Goal: Contribute content: Add original content to the website for others to see

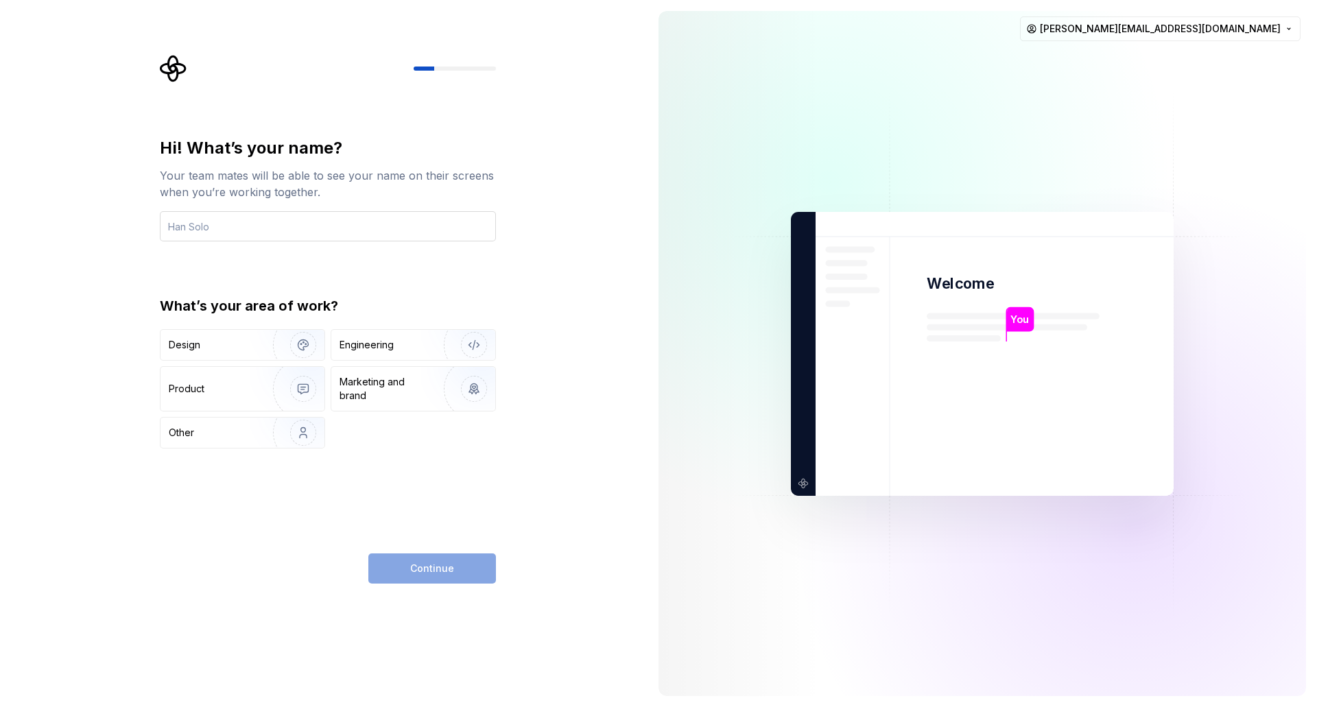
click at [412, 213] on input "text" at bounding box center [328, 226] width 336 height 30
type input "[PERSON_NAME]"
click at [233, 346] on div "Design" at bounding box center [212, 345] width 86 height 14
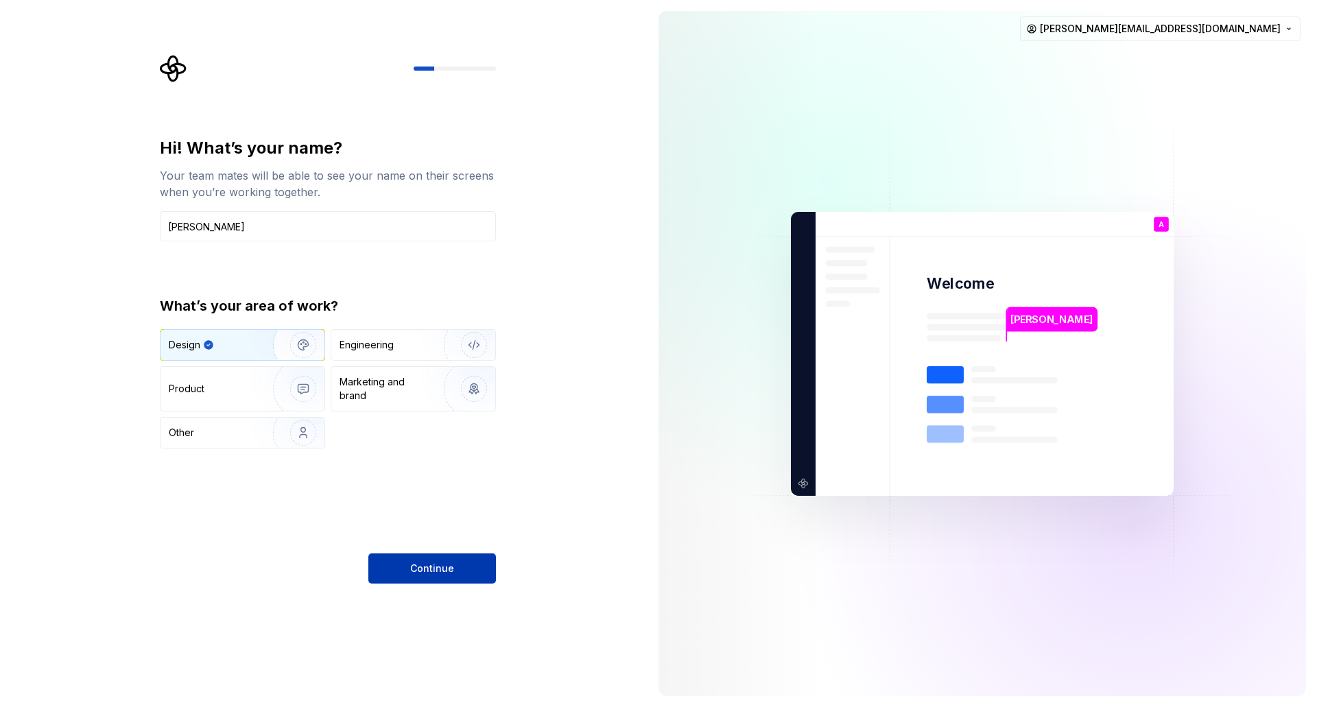
click at [453, 571] on button "Continue" at bounding box center [432, 568] width 128 height 30
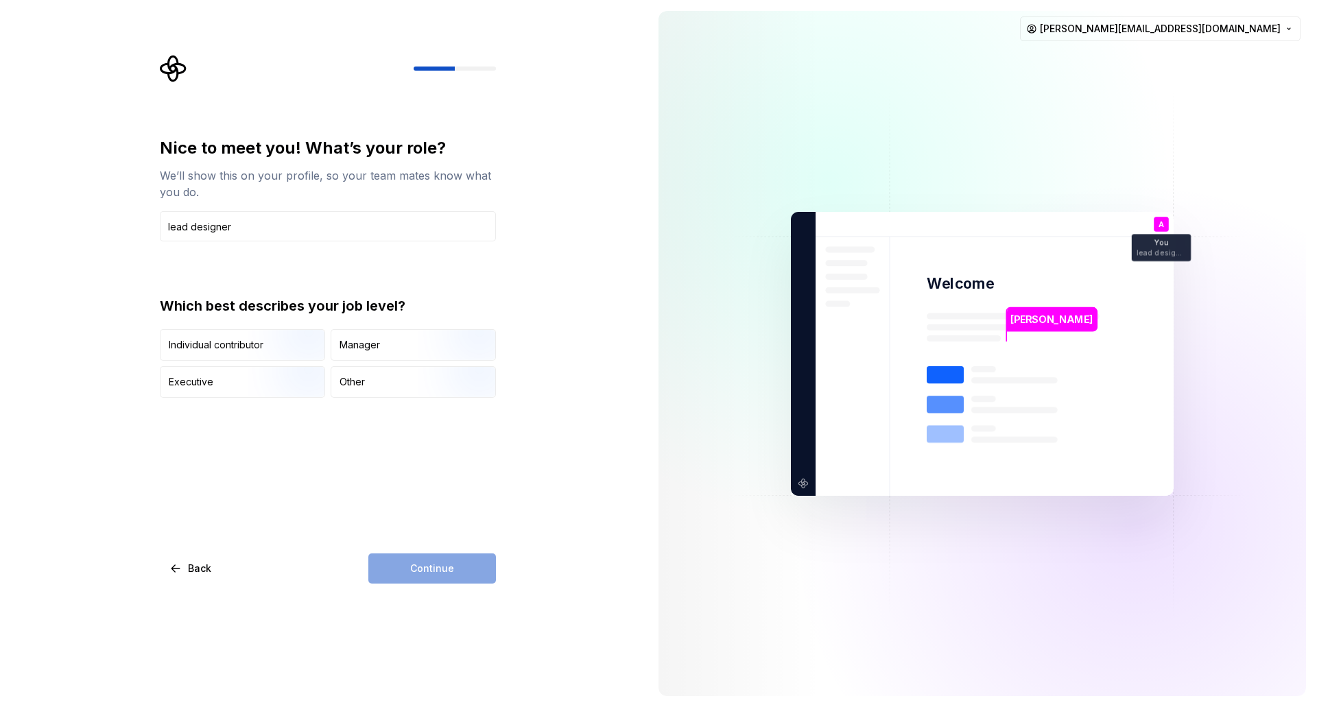
type input "lead designer"
click at [361, 440] on div "Nice to meet you! What’s your role? We’ll show this on your profile, so your te…" at bounding box center [328, 360] width 336 height 446
click at [425, 558] on div "Continue" at bounding box center [432, 568] width 128 height 30
click at [364, 346] on div "Manager" at bounding box center [359, 345] width 40 height 14
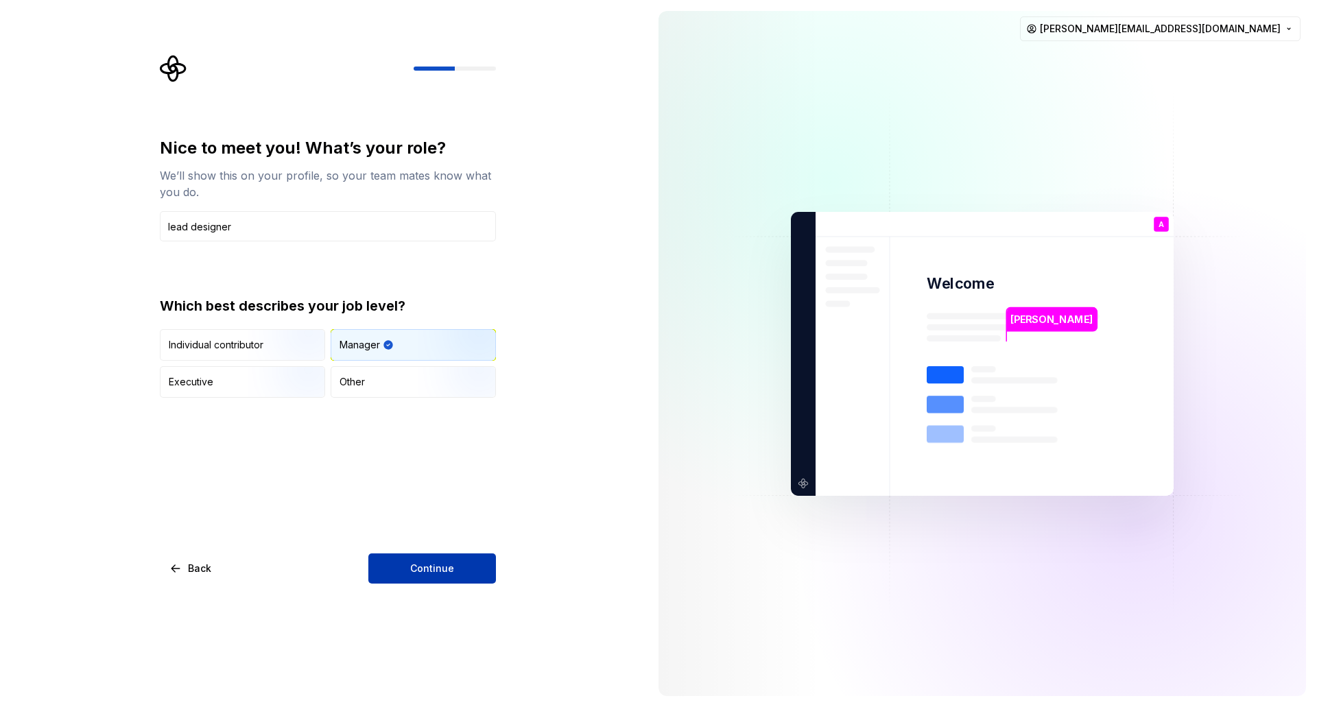
click at [448, 573] on span "Continue" at bounding box center [432, 569] width 44 height 14
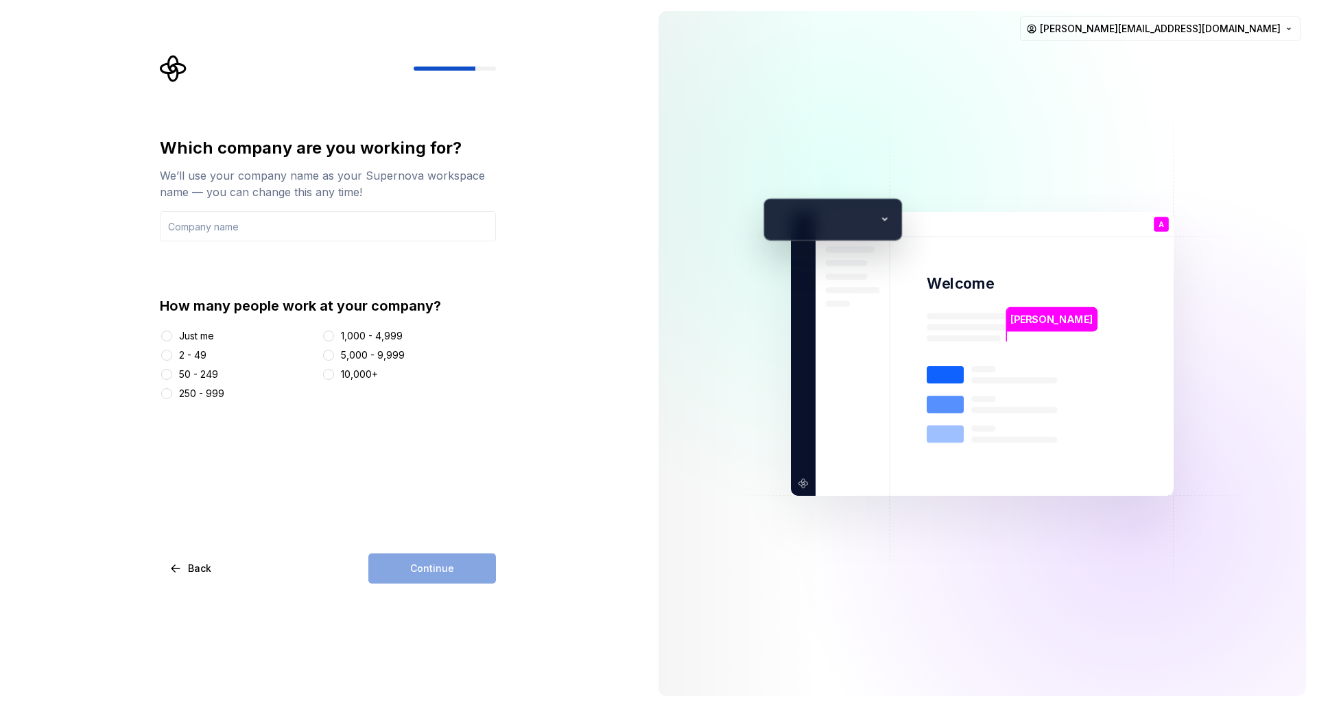
click at [381, 335] on div "1,000 - 4,999" at bounding box center [372, 336] width 62 height 14
click at [334, 335] on button "1,000 - 4,999" at bounding box center [328, 336] width 11 height 11
click at [340, 470] on div "Which company are you working for? We’ll use your company name as your Supernov…" at bounding box center [328, 360] width 336 height 446
click at [225, 228] on input "text" at bounding box center [328, 226] width 336 height 30
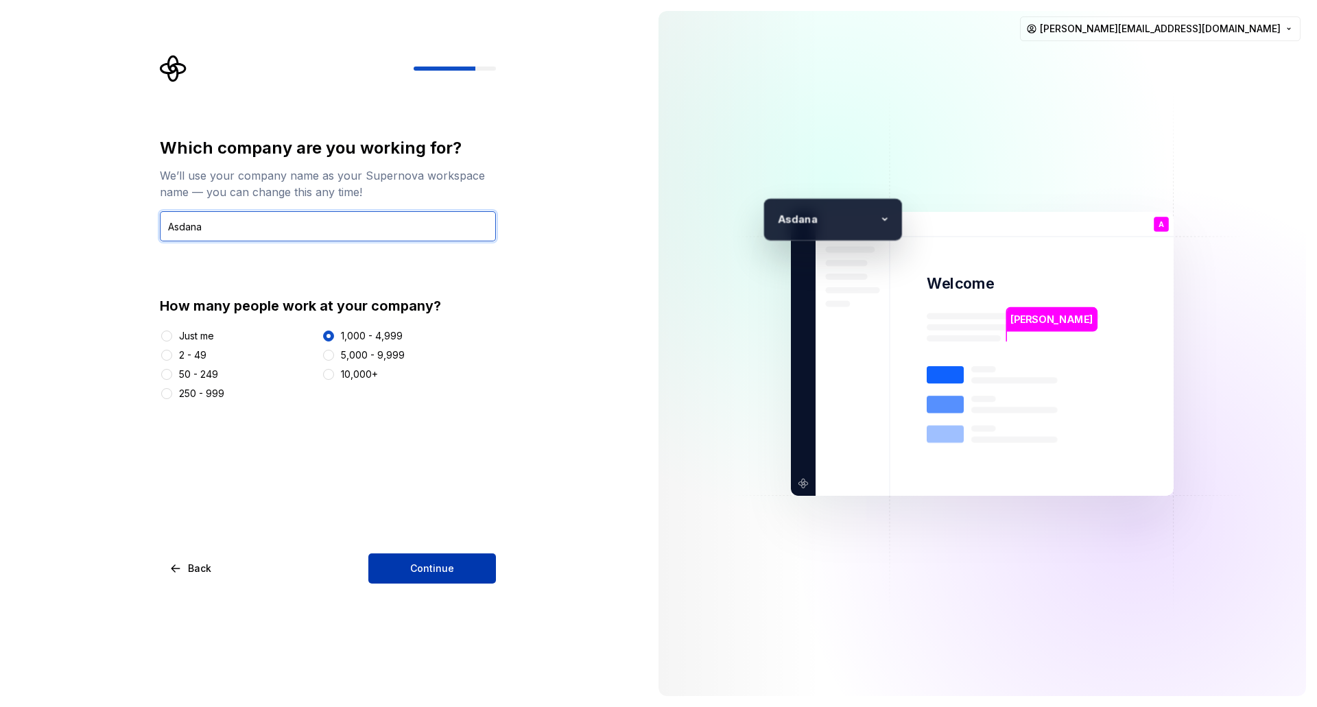
type input "Asdana"
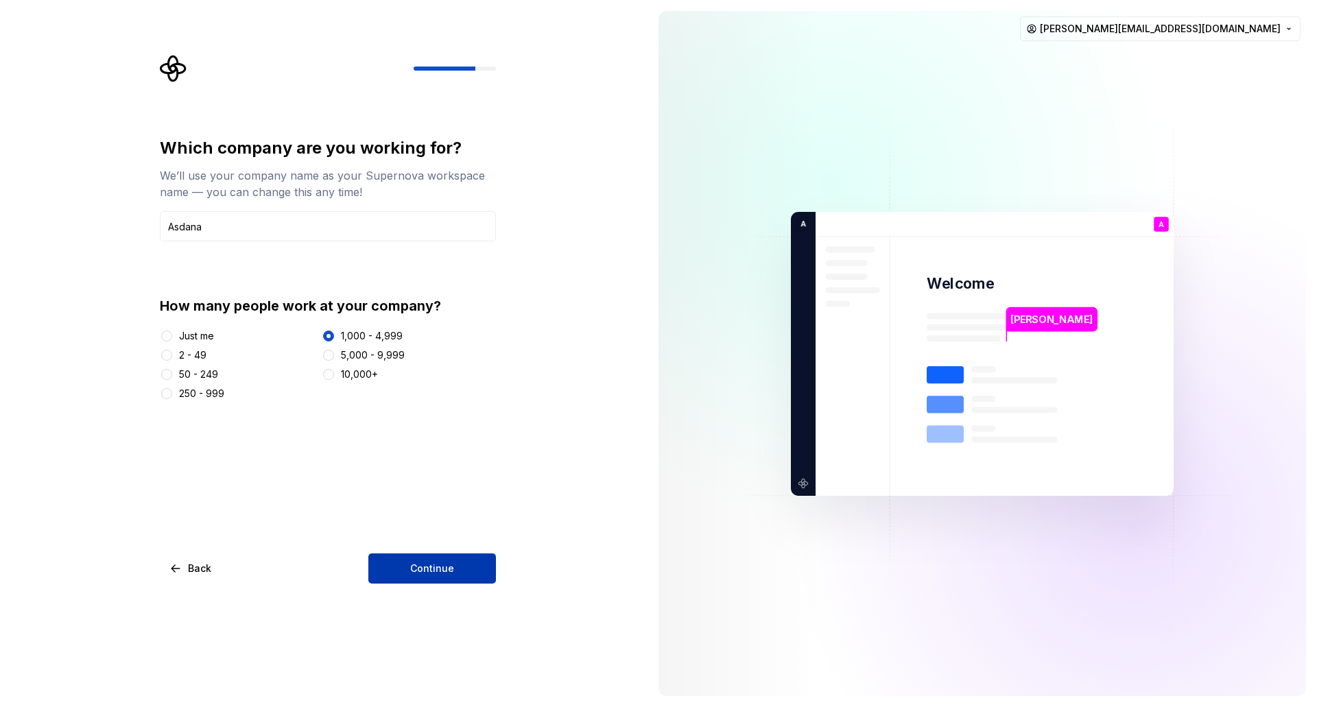
click at [416, 578] on button "Continue" at bounding box center [432, 568] width 128 height 30
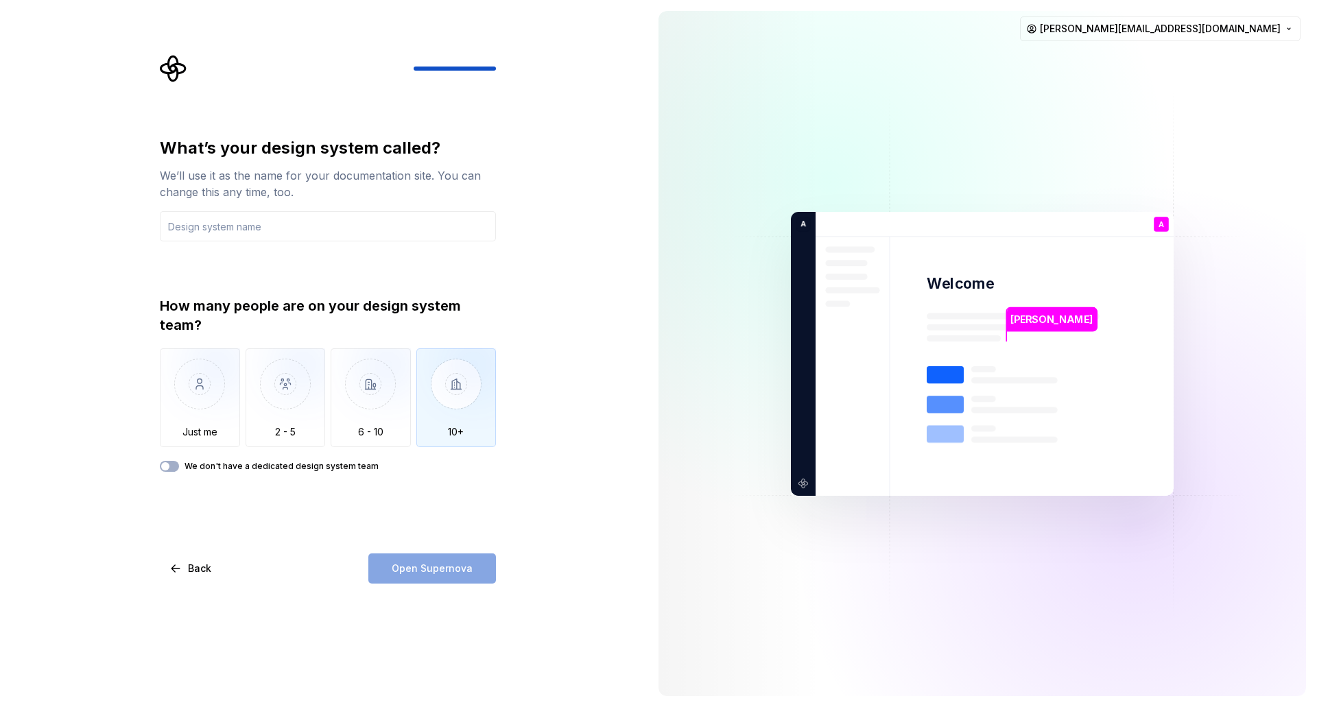
click at [438, 375] on img "button" at bounding box center [456, 394] width 80 height 92
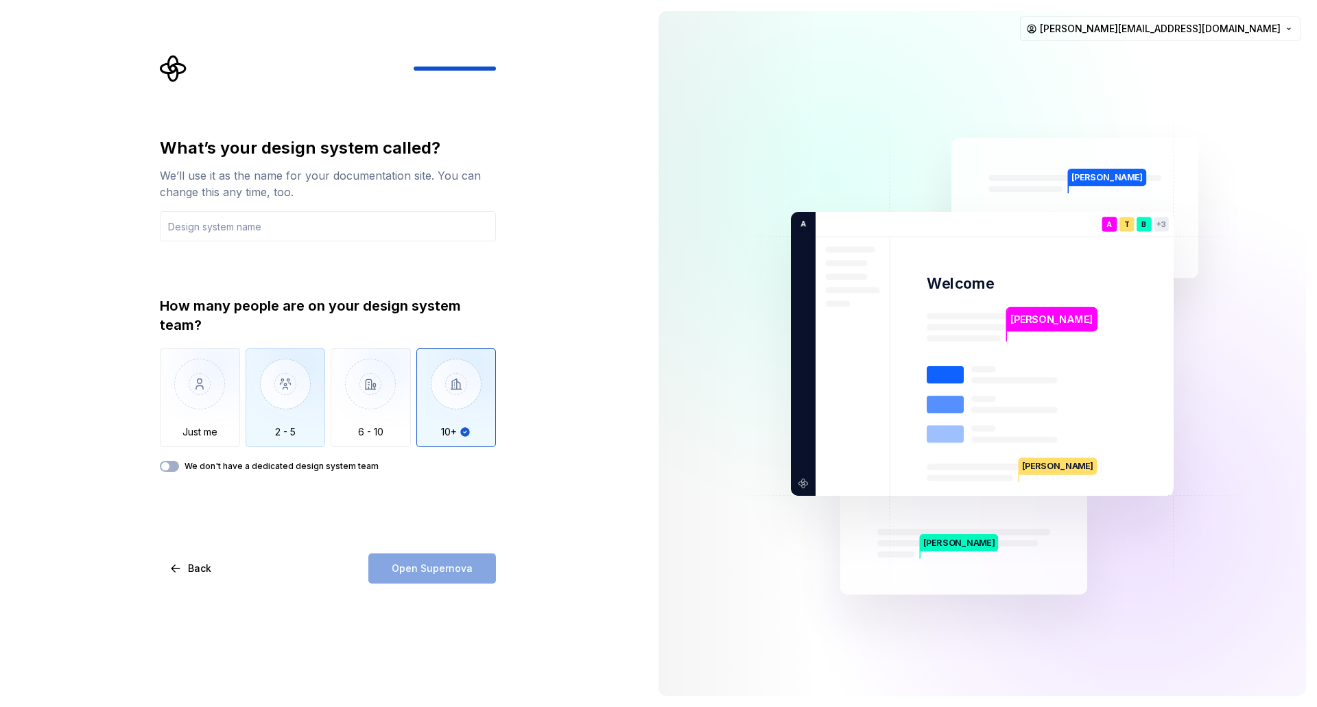
click at [291, 363] on img "button" at bounding box center [286, 394] width 80 height 92
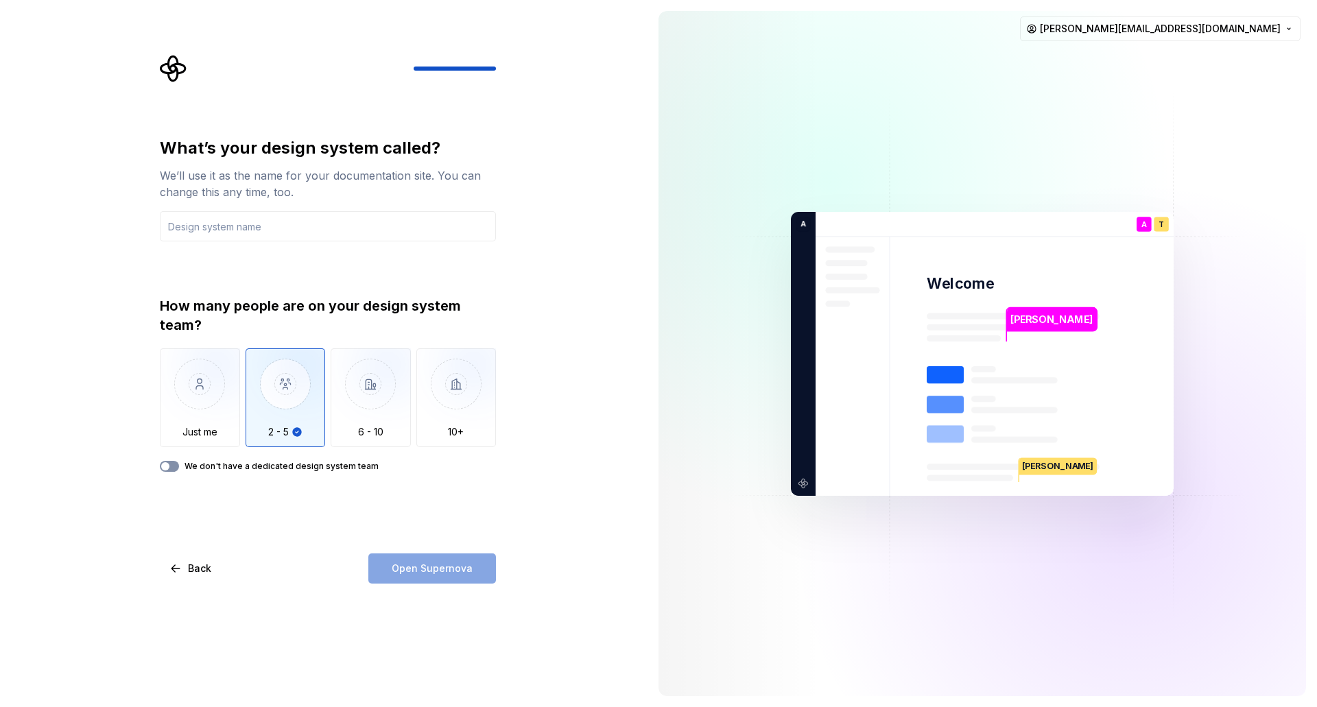
click at [173, 462] on button "We don't have a dedicated design system team" at bounding box center [169, 466] width 19 height 11
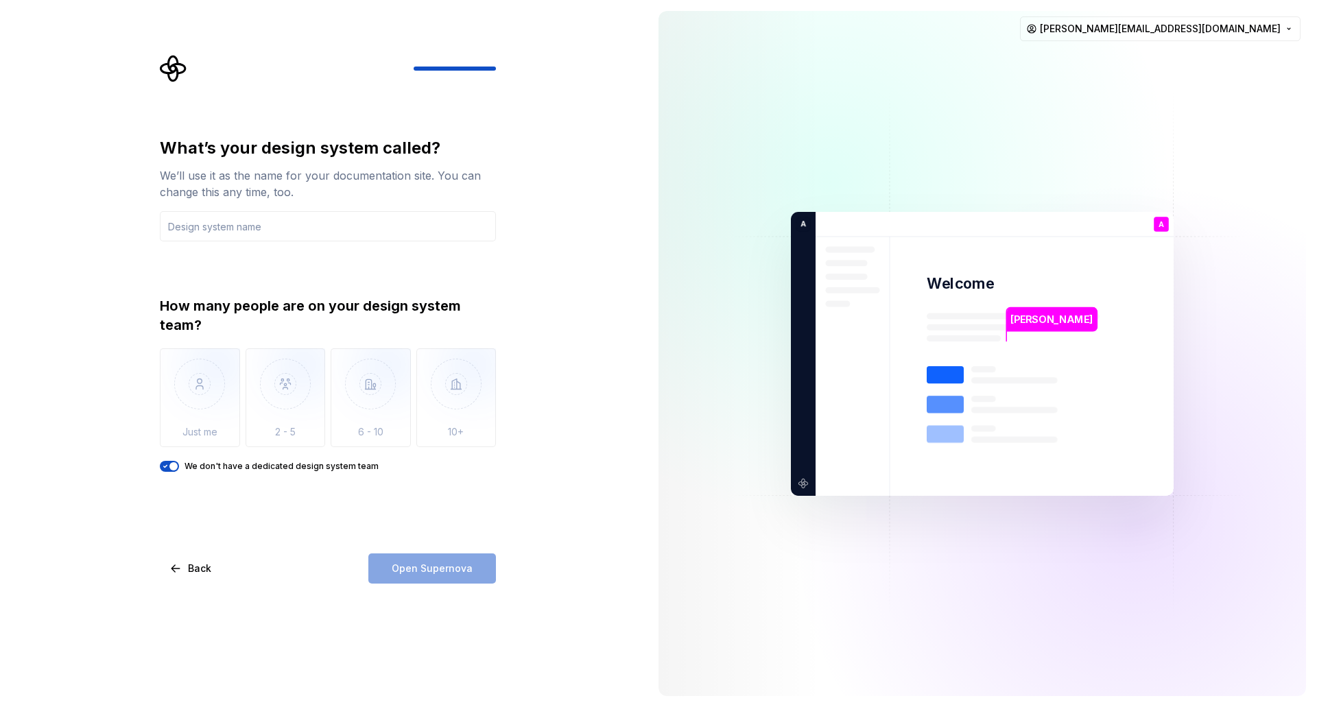
click at [438, 566] on div "Open Supernova" at bounding box center [432, 568] width 128 height 30
click at [380, 236] on input "text" at bounding box center [328, 226] width 336 height 30
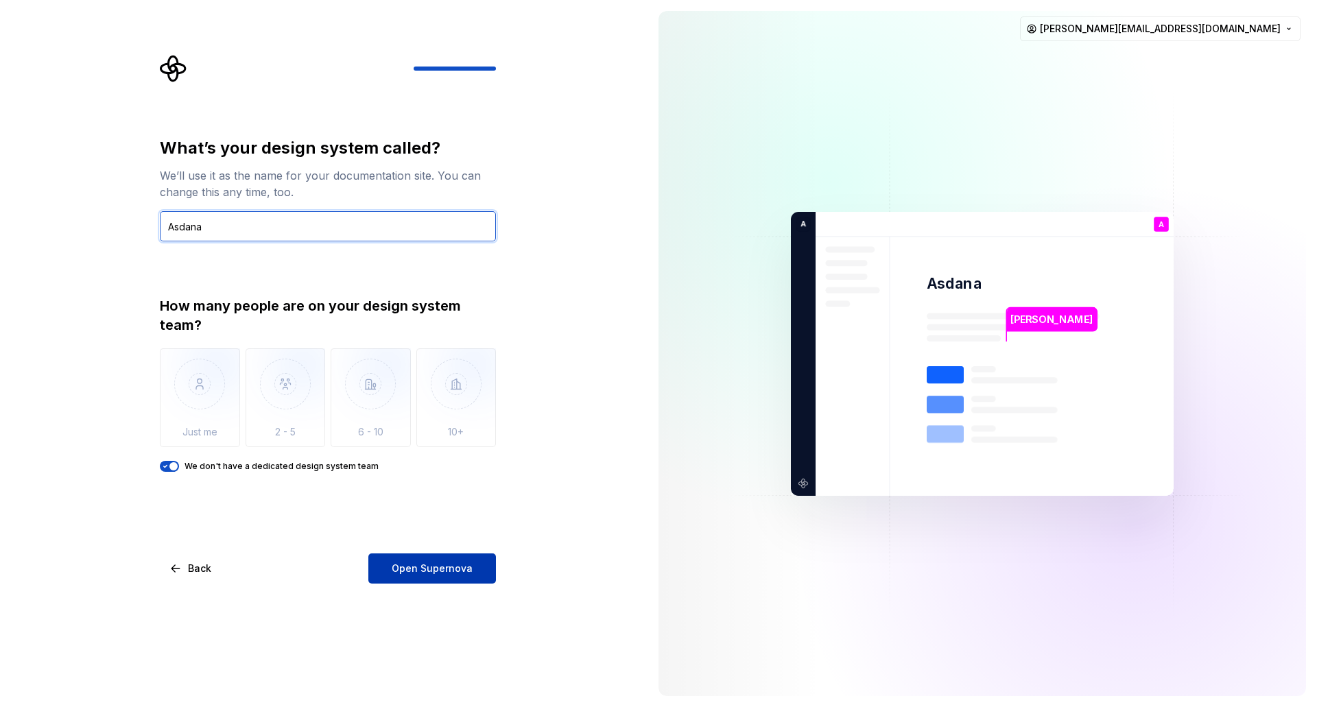
type input "Asdana"
click at [455, 562] on span "Open Supernova" at bounding box center [432, 569] width 81 height 14
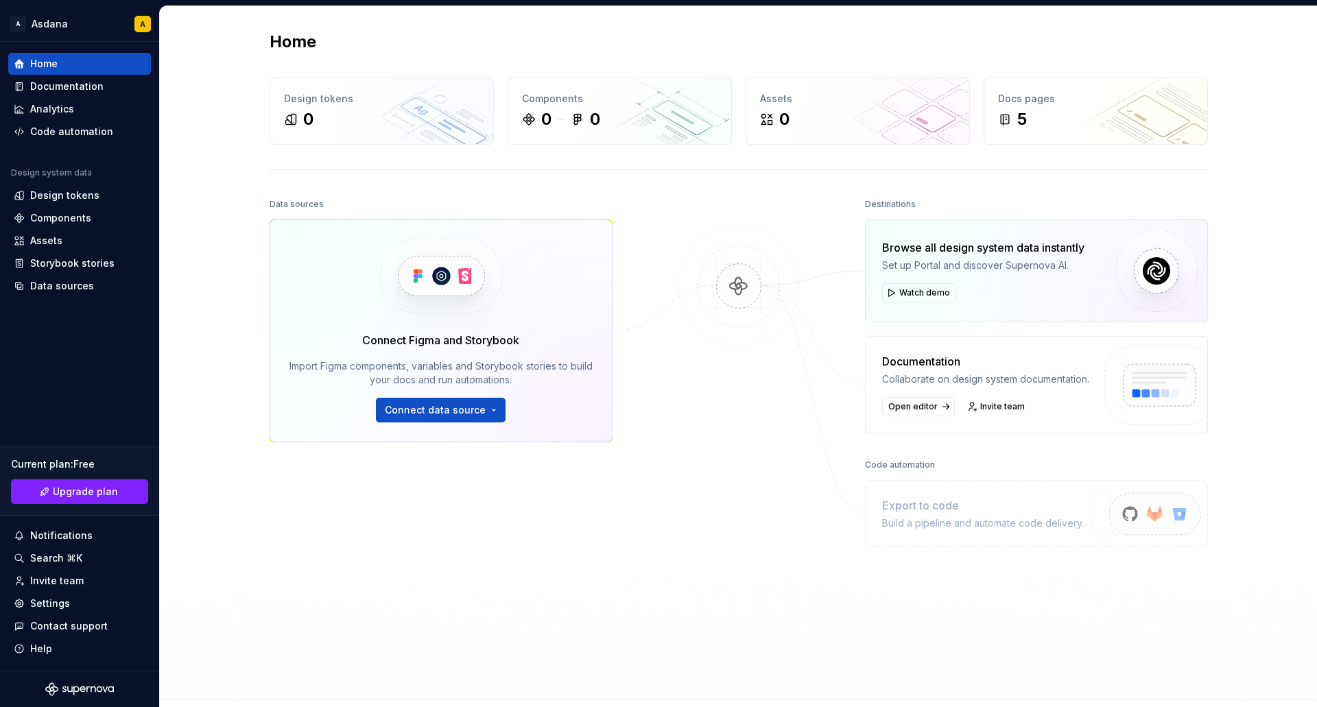
click at [718, 385] on div at bounding box center [738, 407] width 137 height 424
click at [74, 202] on div "Design tokens" at bounding box center [64, 196] width 69 height 14
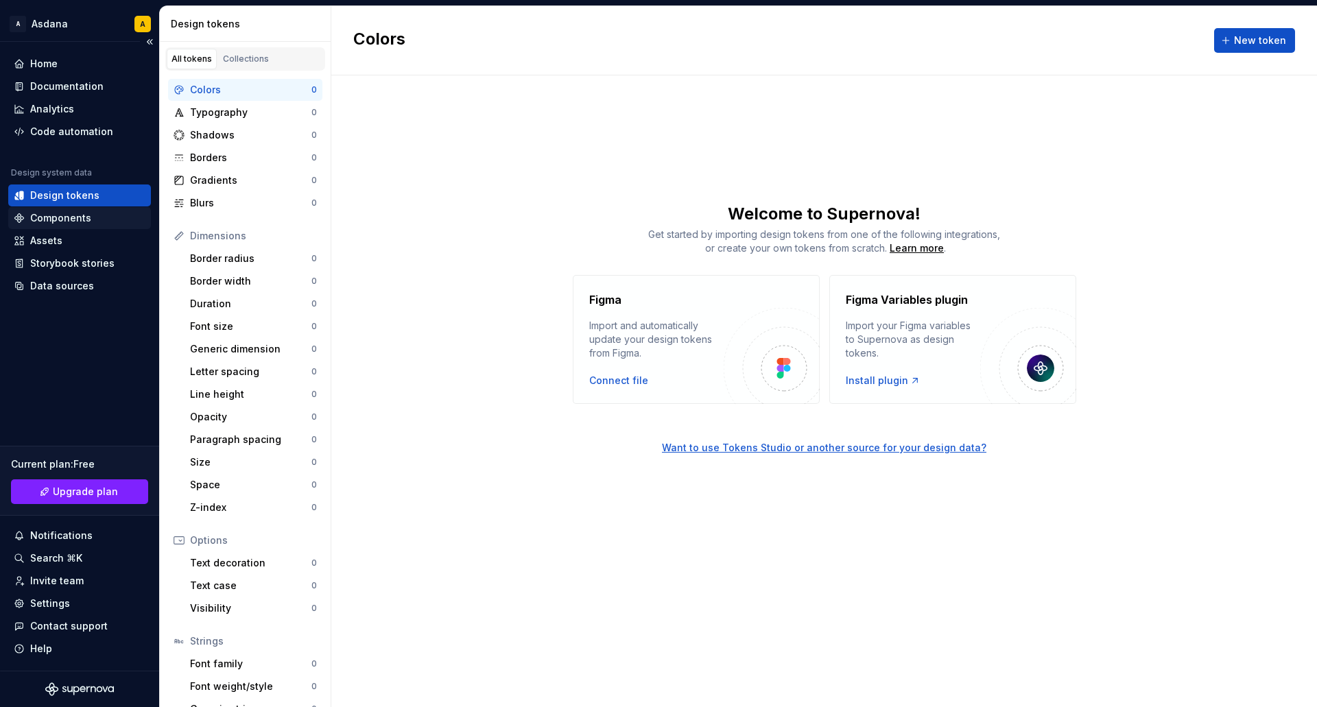
click at [73, 217] on div "Components" at bounding box center [60, 218] width 61 height 14
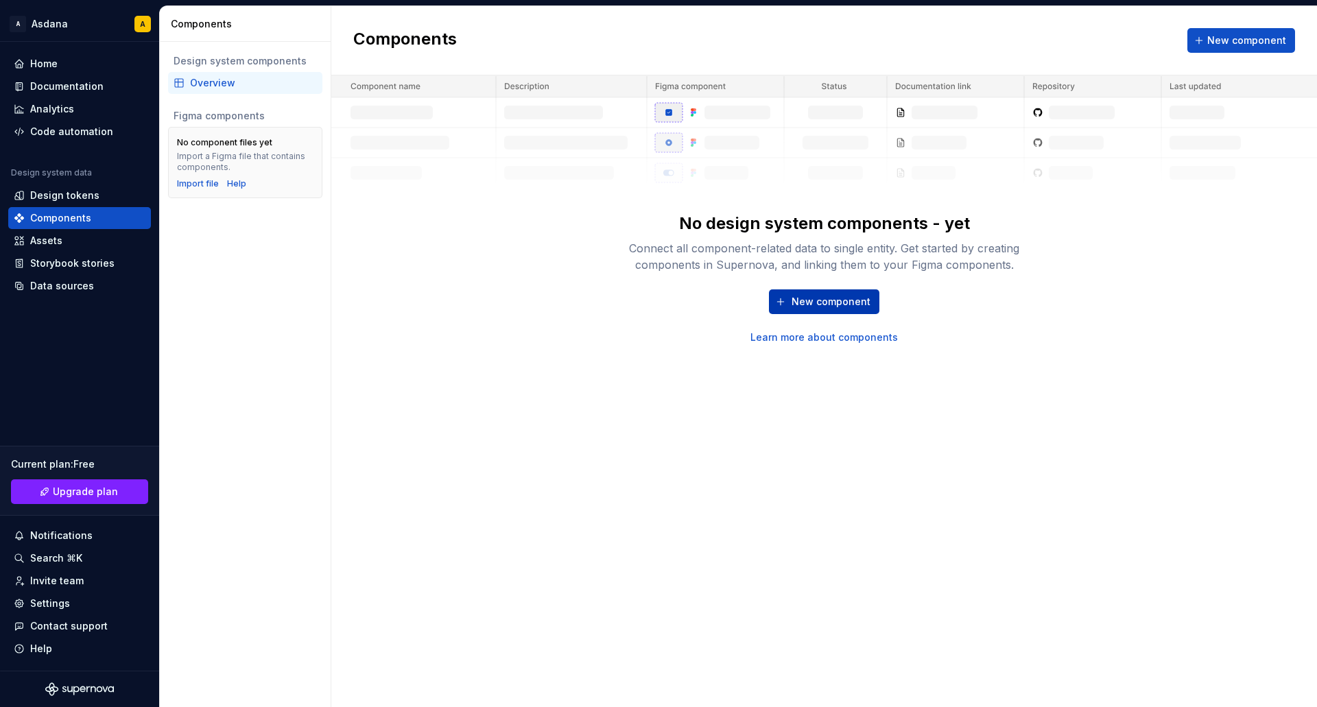
click at [811, 298] on span "New component" at bounding box center [830, 302] width 79 height 14
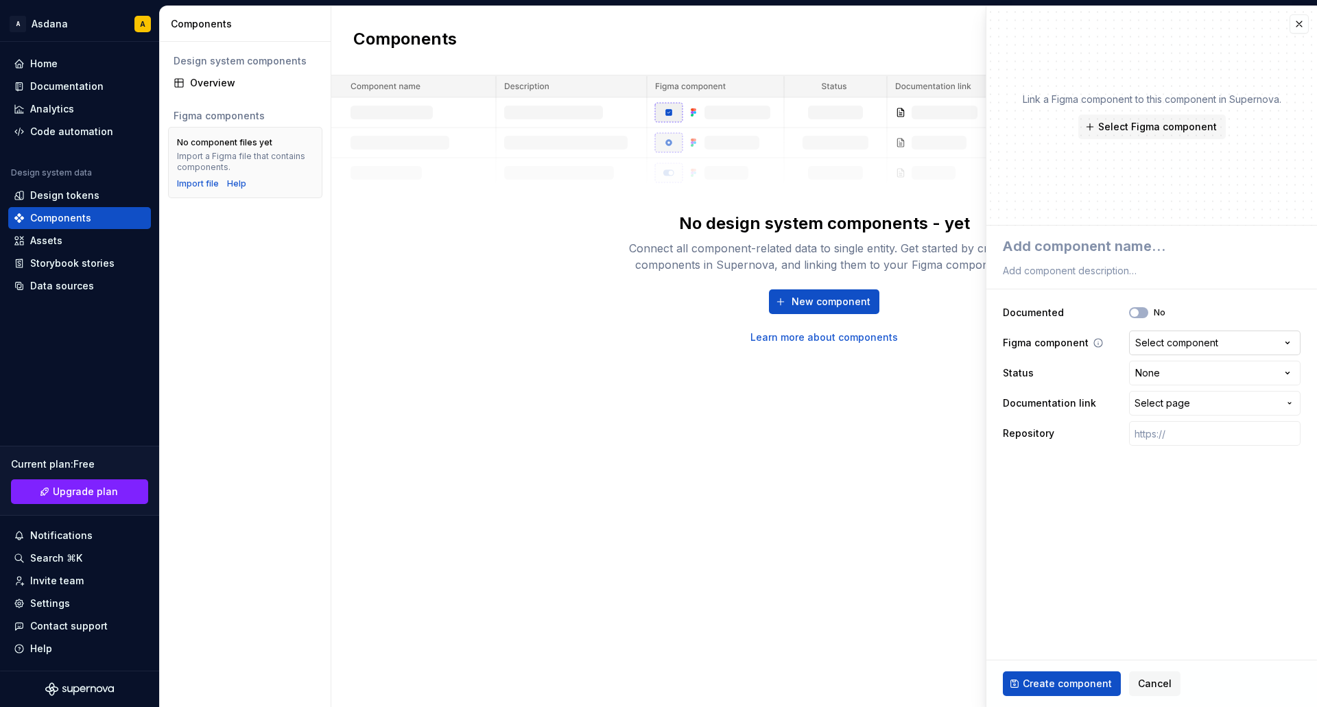
click at [1193, 345] on div "Select component" at bounding box center [1176, 343] width 83 height 14
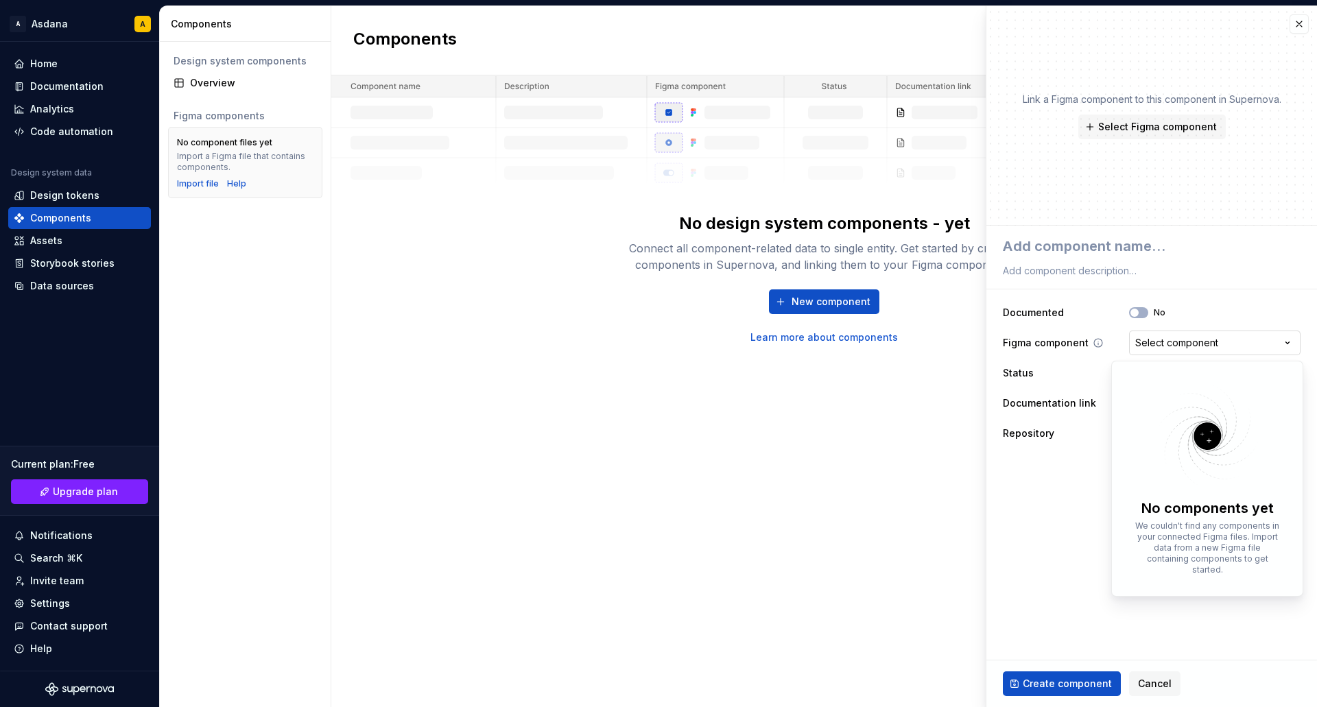
click at [1193, 345] on html "**********" at bounding box center [658, 353] width 1317 height 707
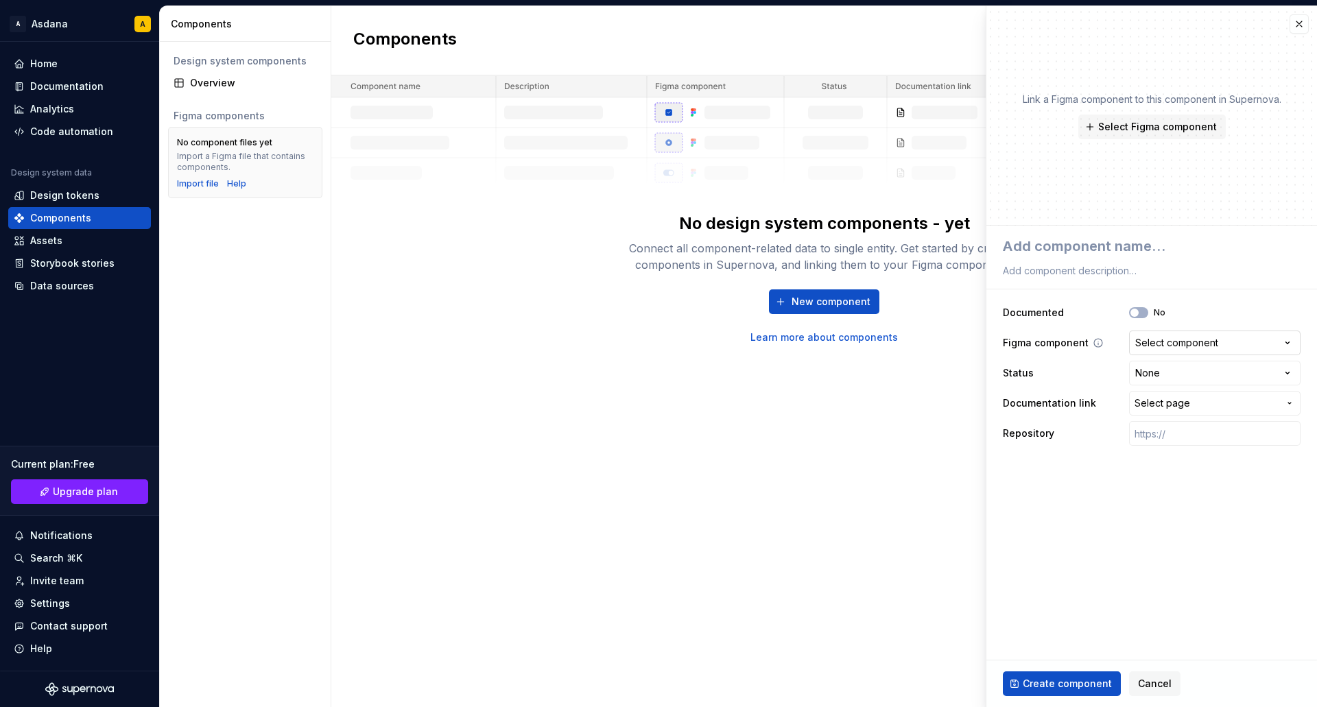
click at [1194, 340] on div "Select component" at bounding box center [1176, 343] width 83 height 14
click at [1194, 340] on html "**********" at bounding box center [658, 353] width 1317 height 707
click at [1182, 377] on html "**********" at bounding box center [658, 353] width 1317 height 707
click at [1180, 376] on html "**********" at bounding box center [658, 353] width 1317 height 707
click at [1161, 400] on span "Select page" at bounding box center [1162, 403] width 56 height 14
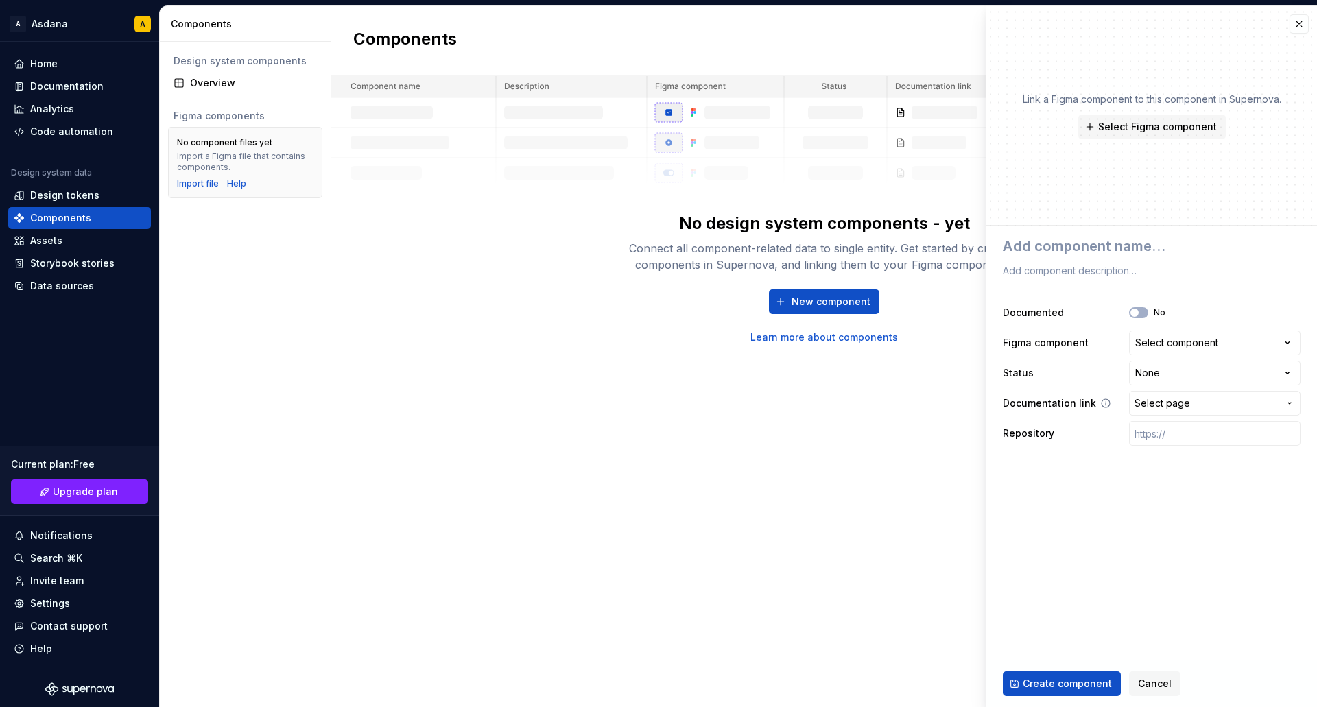
click at [1160, 400] on html "**********" at bounding box center [658, 353] width 1317 height 707
click at [863, 62] on div "Components New component" at bounding box center [823, 40] width 985 height 69
click at [1303, 26] on button "button" at bounding box center [1298, 23] width 19 height 19
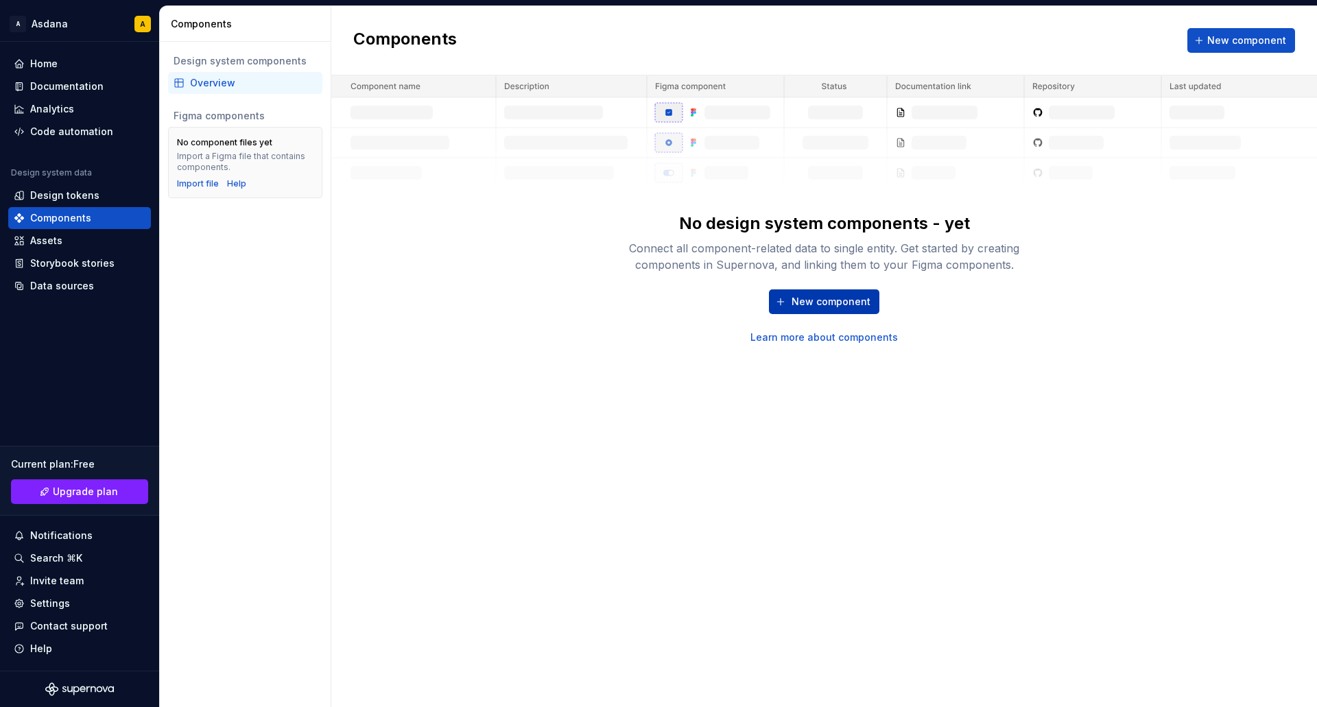
click at [831, 302] on span "New component" at bounding box center [830, 302] width 79 height 14
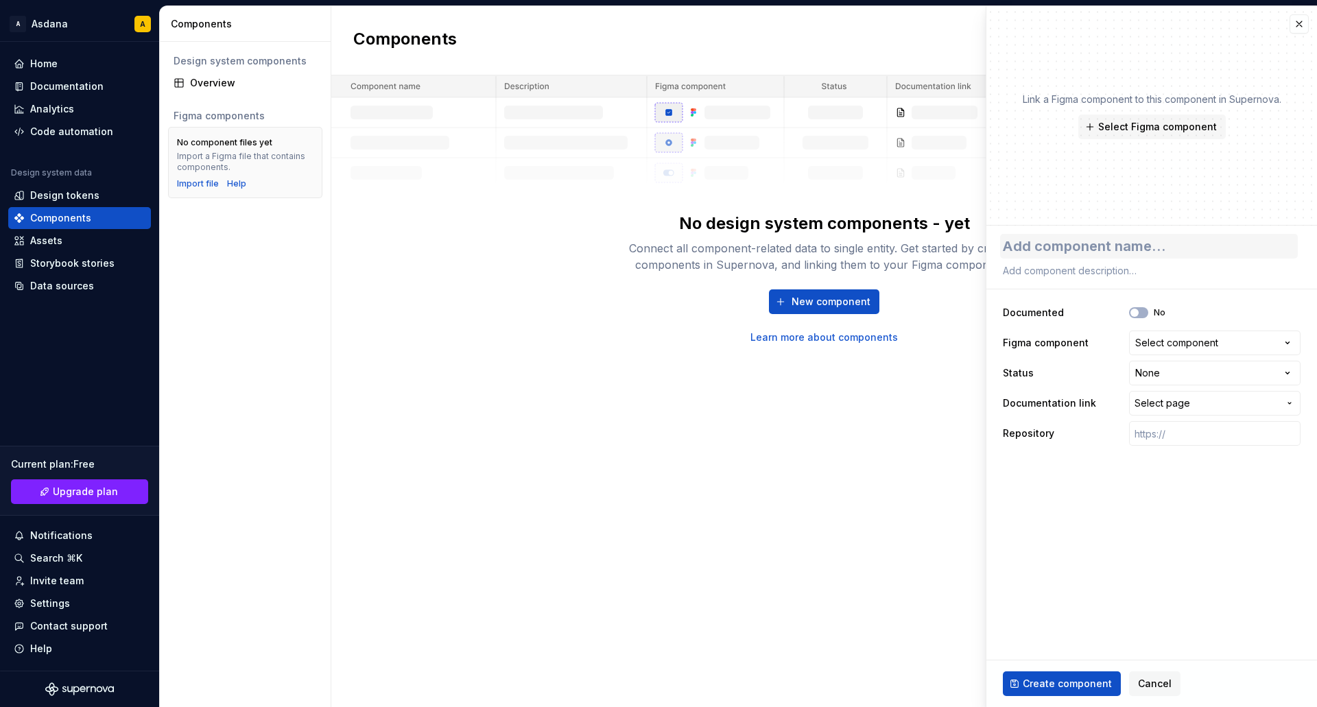
click at [1088, 241] on textarea at bounding box center [1149, 246] width 298 height 25
type textarea "*"
type textarea "d"
type textarea "*"
type textarea "di"
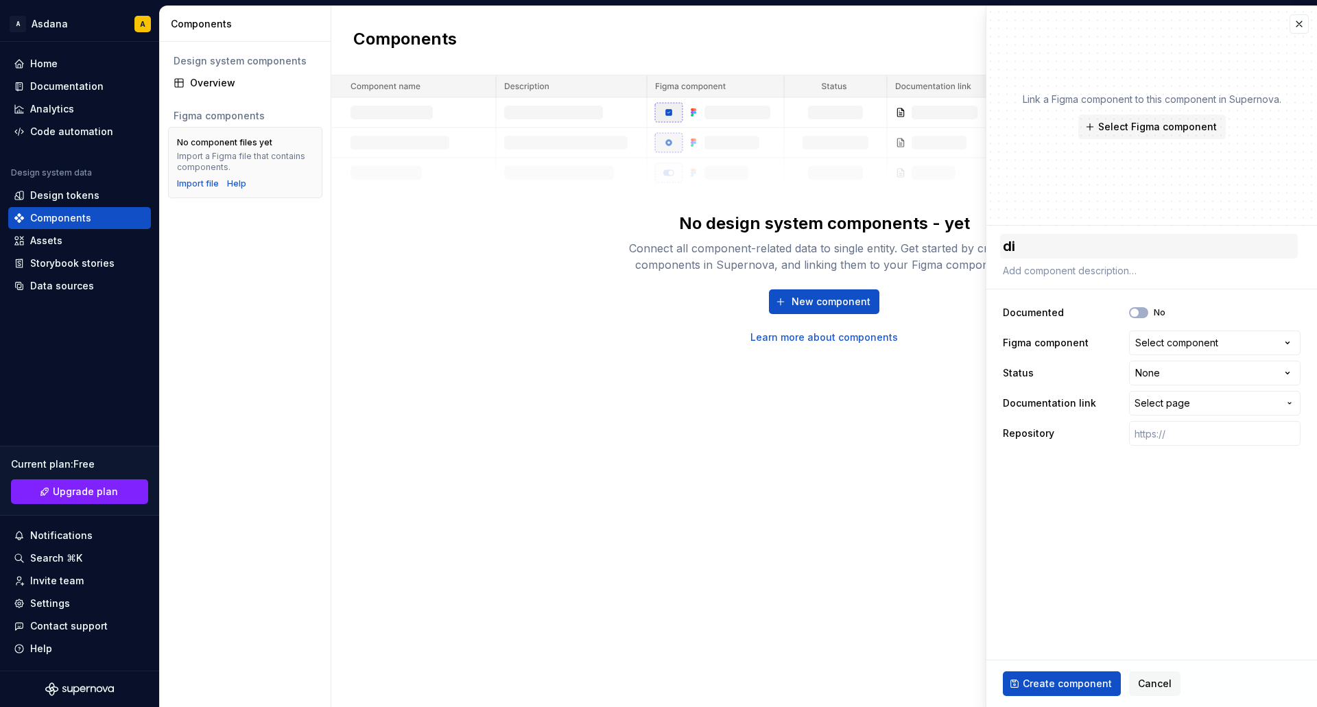
type textarea "*"
type textarea "dia"
type textarea "*"
type textarea "dial"
type textarea "*"
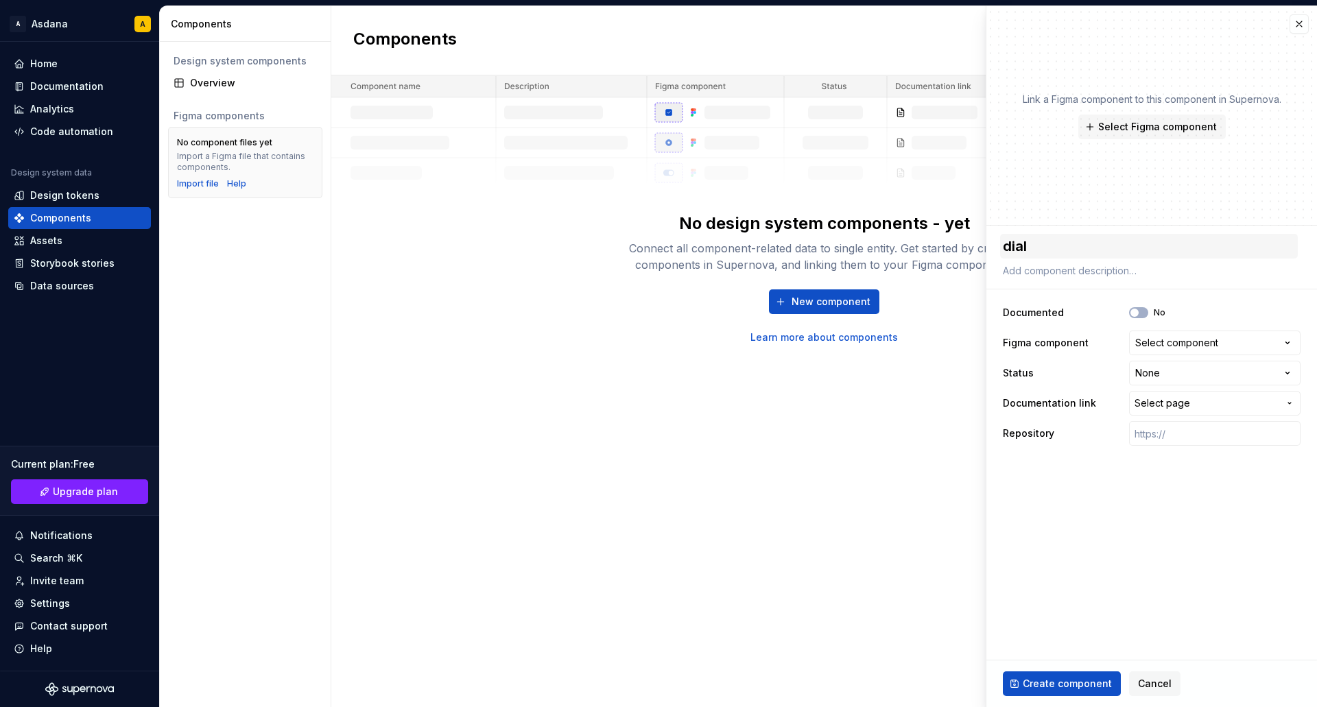
type textarea "dialo"
type textarea "*"
type textarea "dialog"
click at [1139, 313] on icon "button" at bounding box center [1134, 313] width 11 height 8
click at [1138, 313] on span "button" at bounding box center [1142, 313] width 8 height 8
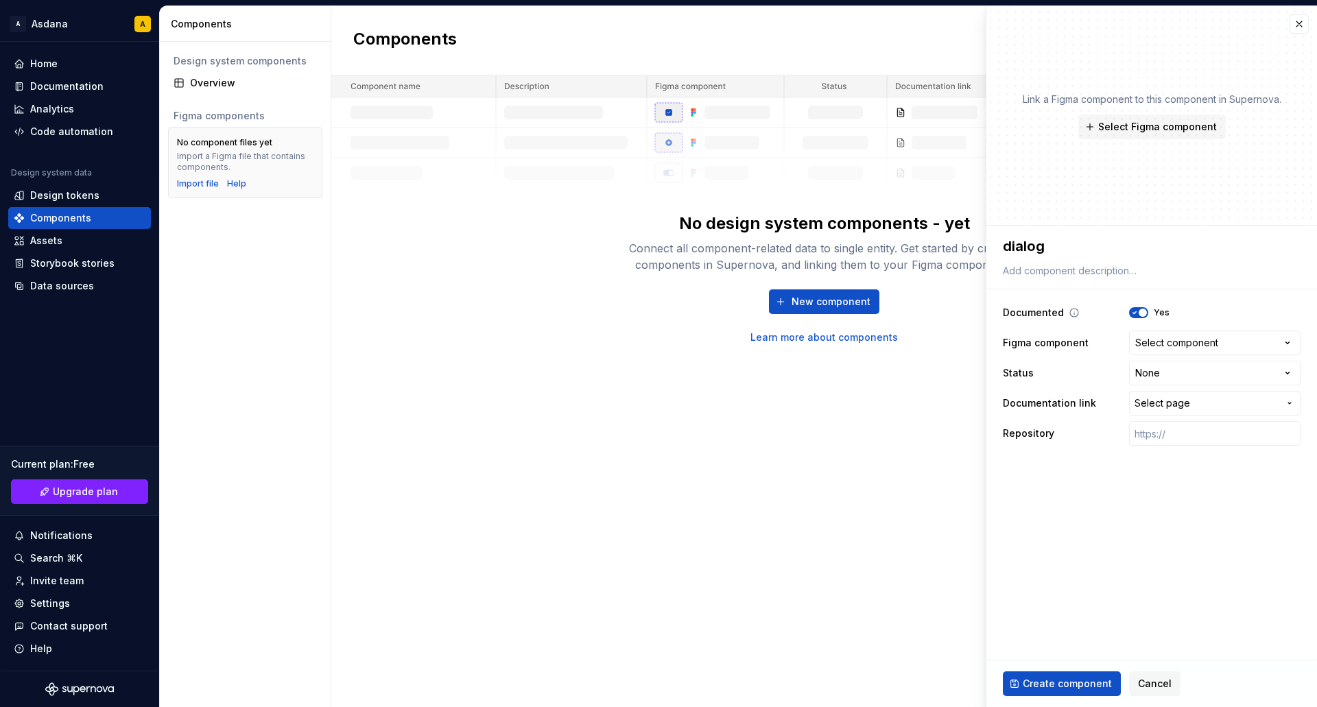
type textarea "*"
click at [1200, 344] on div "Select component" at bounding box center [1176, 343] width 83 height 14
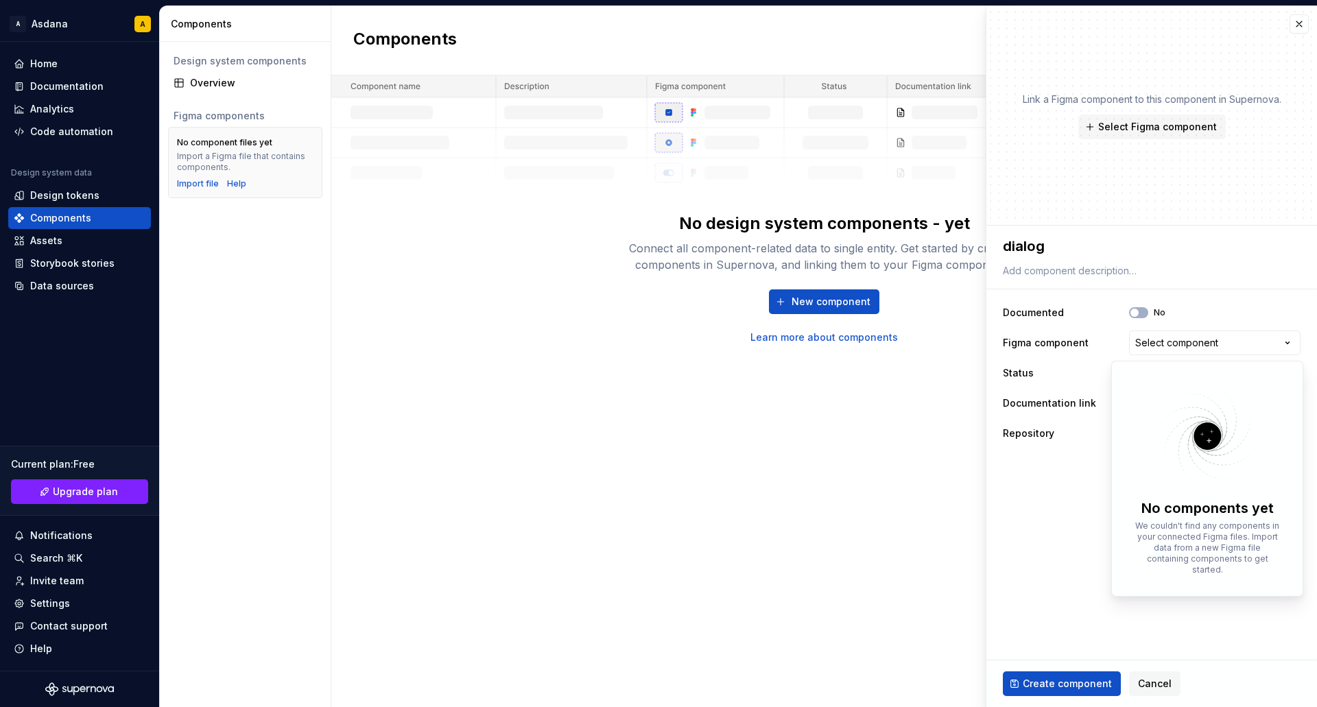
click at [1039, 529] on html "**********" at bounding box center [658, 353] width 1317 height 707
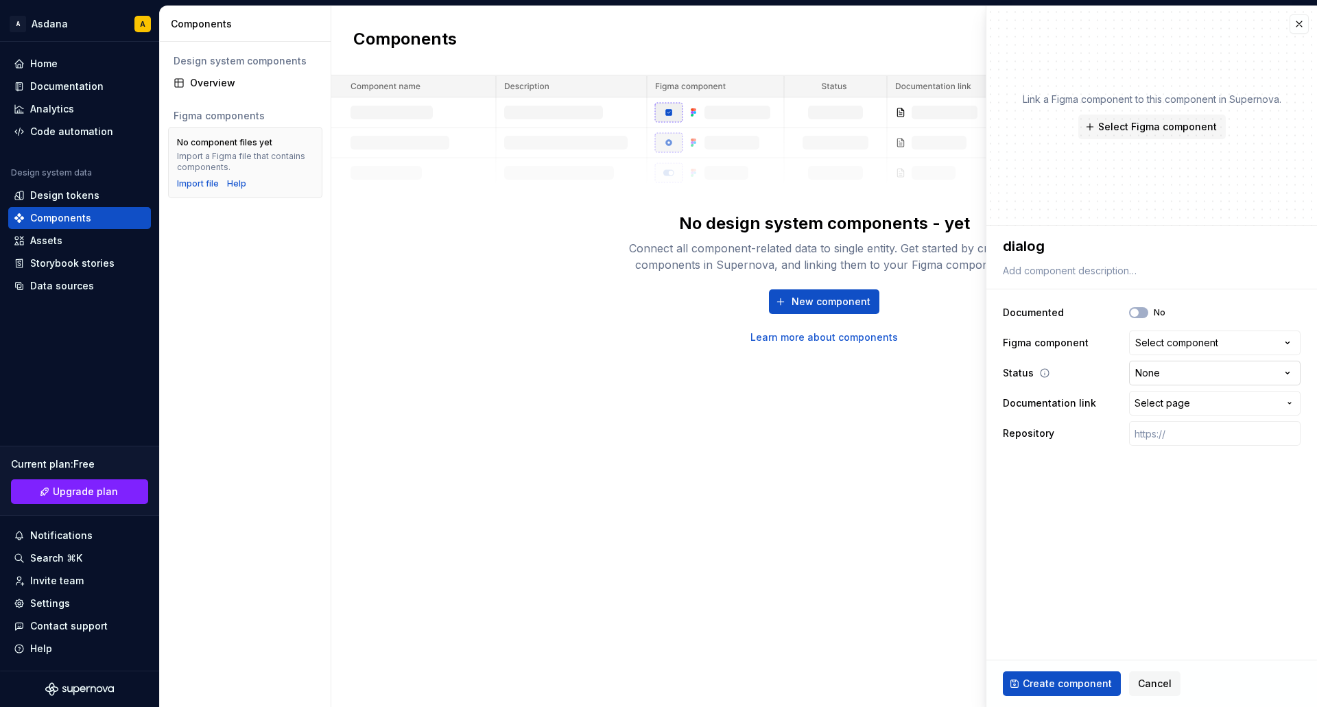
click at [1182, 372] on html "**********" at bounding box center [658, 353] width 1317 height 707
select select "**********"
click at [1190, 393] on button "Select page" at bounding box center [1214, 403] width 171 height 25
click at [1019, 512] on html "**********" at bounding box center [658, 353] width 1317 height 707
click at [1077, 697] on div "Create component Cancel" at bounding box center [1151, 683] width 331 height 47
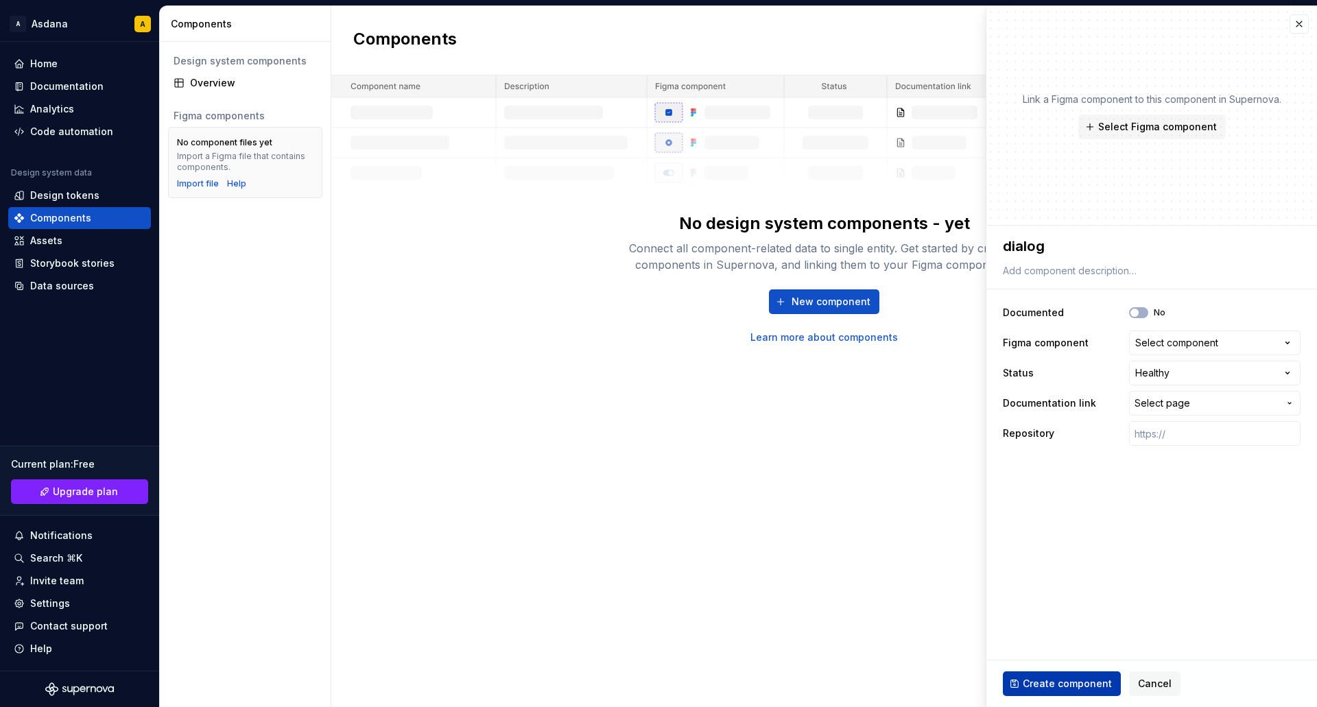
click at [1079, 689] on span "Create component" at bounding box center [1066, 684] width 89 height 14
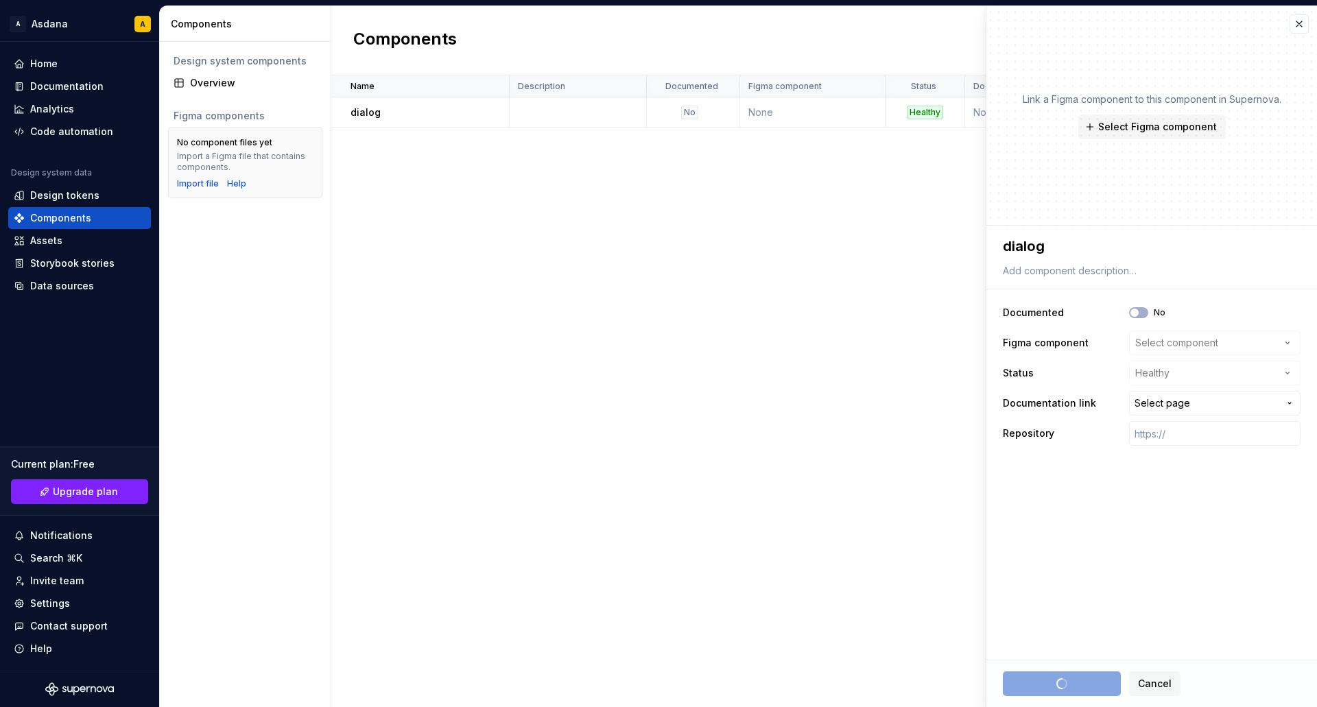
type textarea "*"
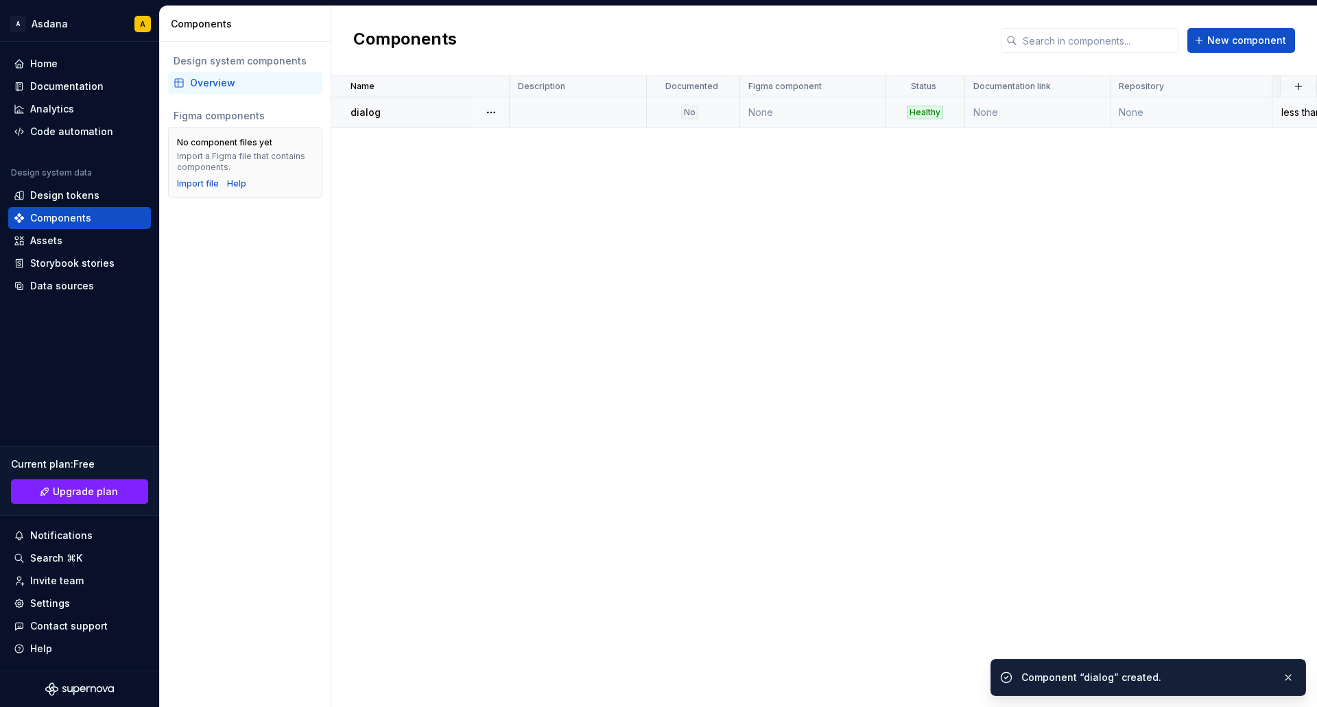
click at [1070, 113] on td "None" at bounding box center [1037, 112] width 145 height 30
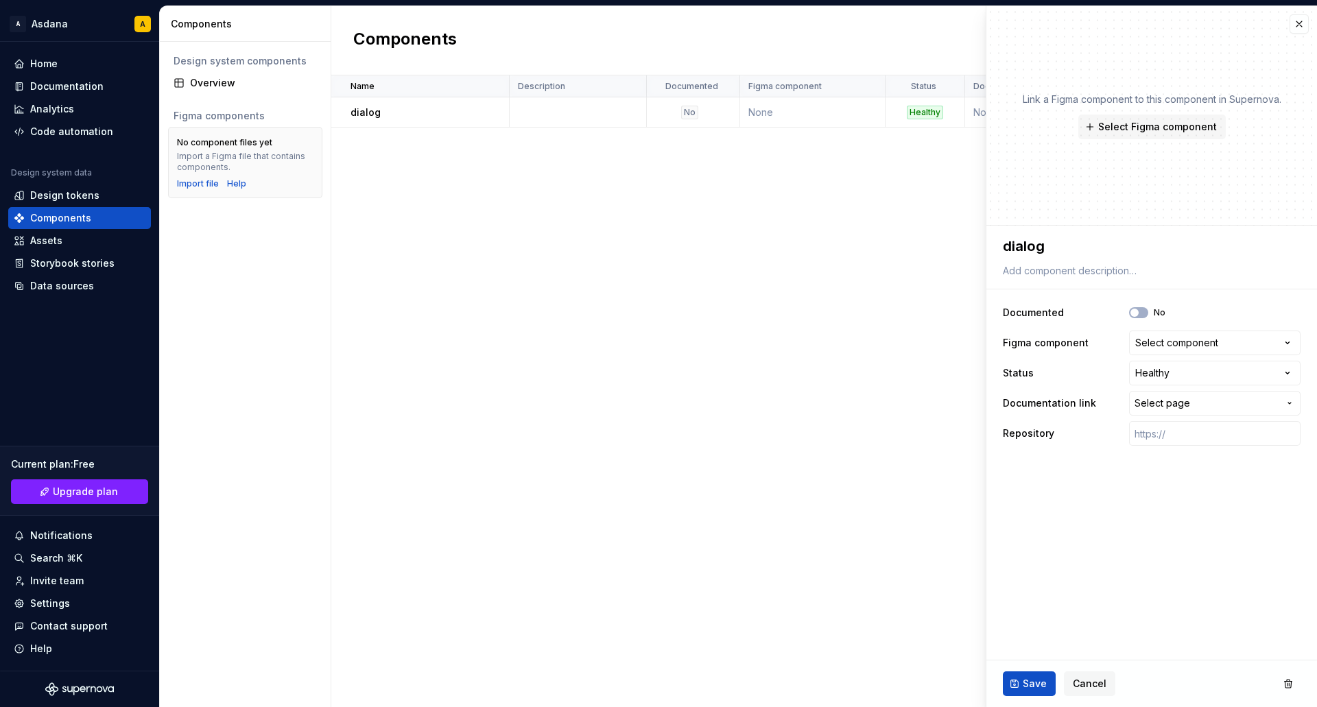
click at [806, 383] on div "Name Description Documented Figma component Status Documentation link Repositor…" at bounding box center [823, 391] width 985 height 632
type textarea "*"
